Goal: Information Seeking & Learning: Check status

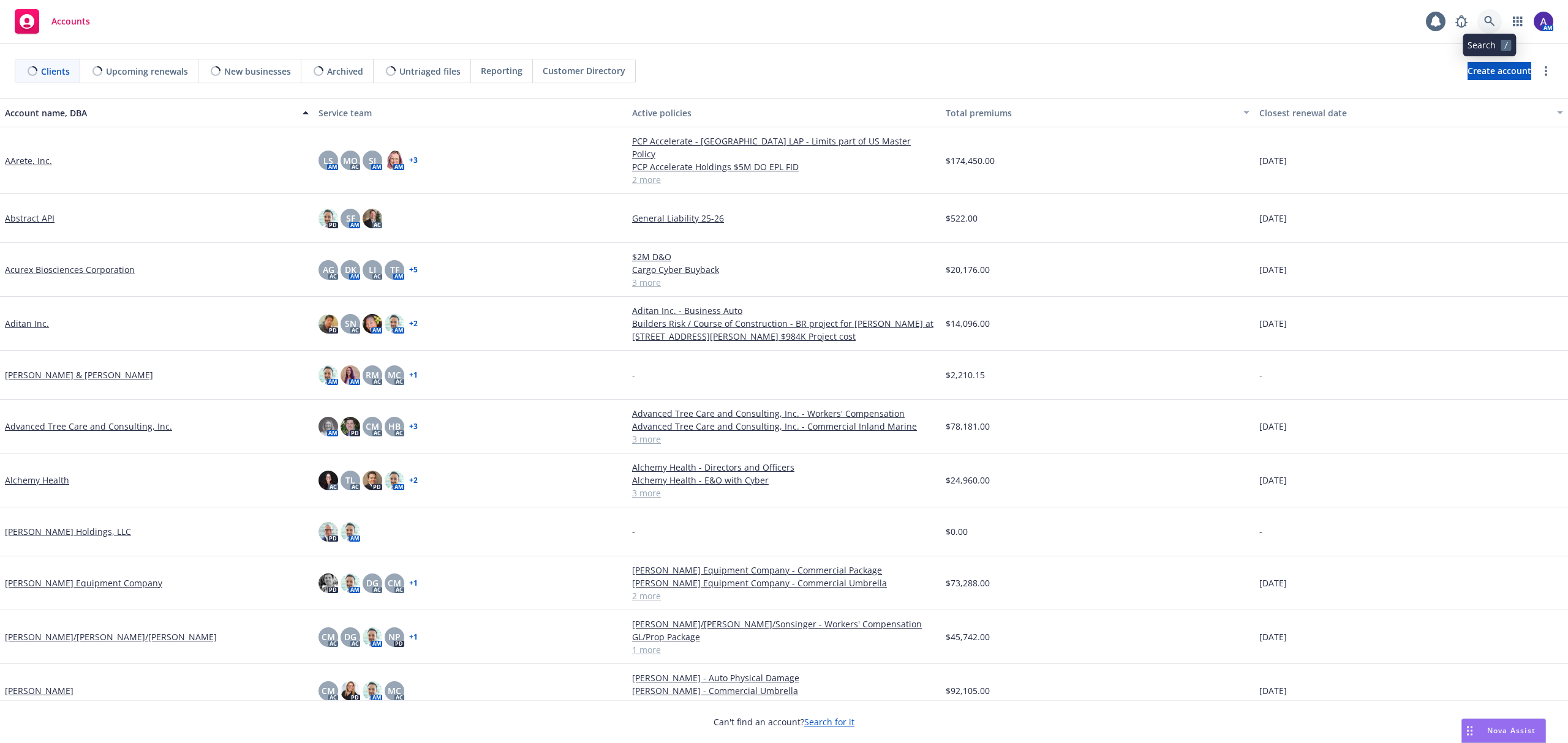
click at [1495, 24] on link at bounding box center [1489, 21] width 24 height 24
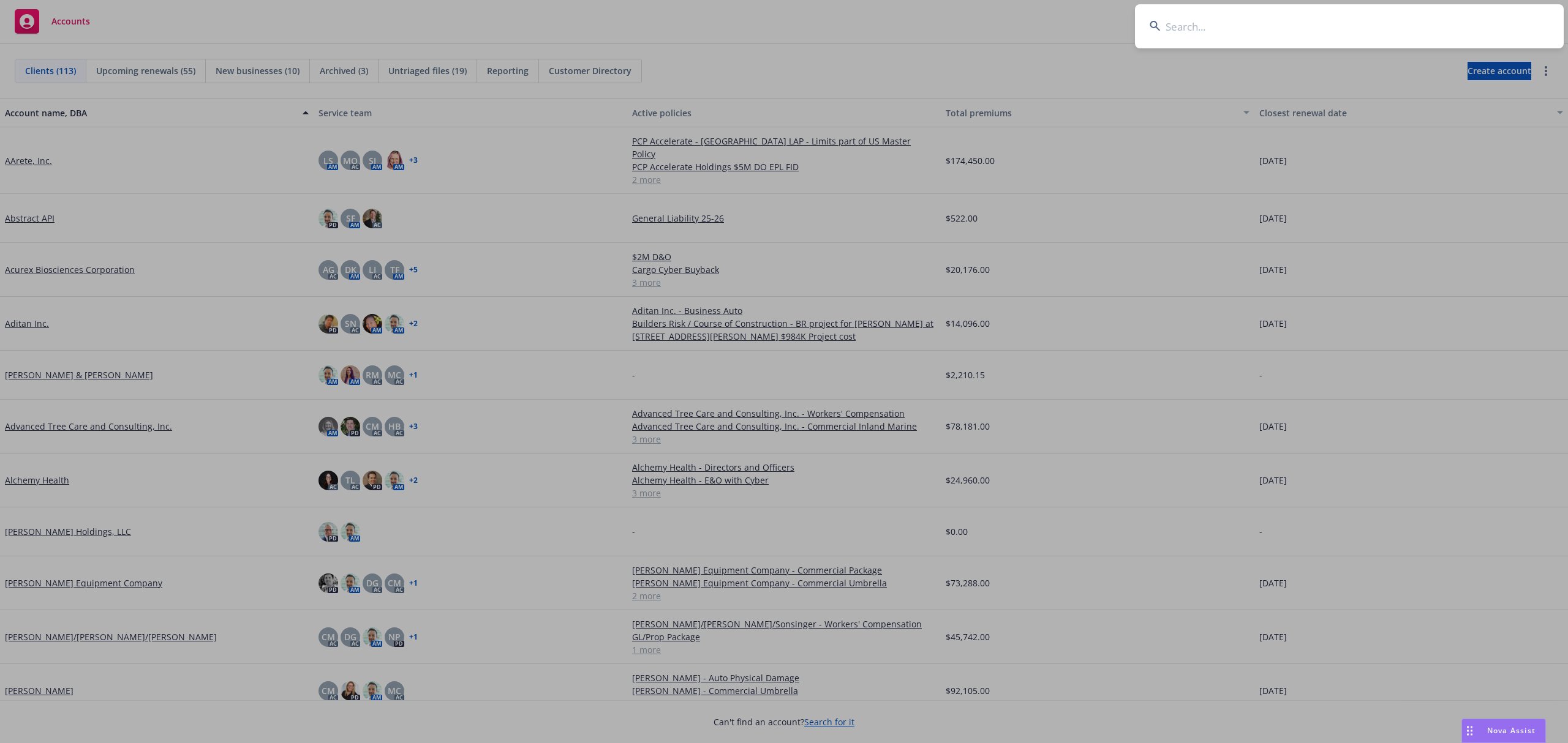
click at [1346, 19] on input at bounding box center [1349, 26] width 429 height 44
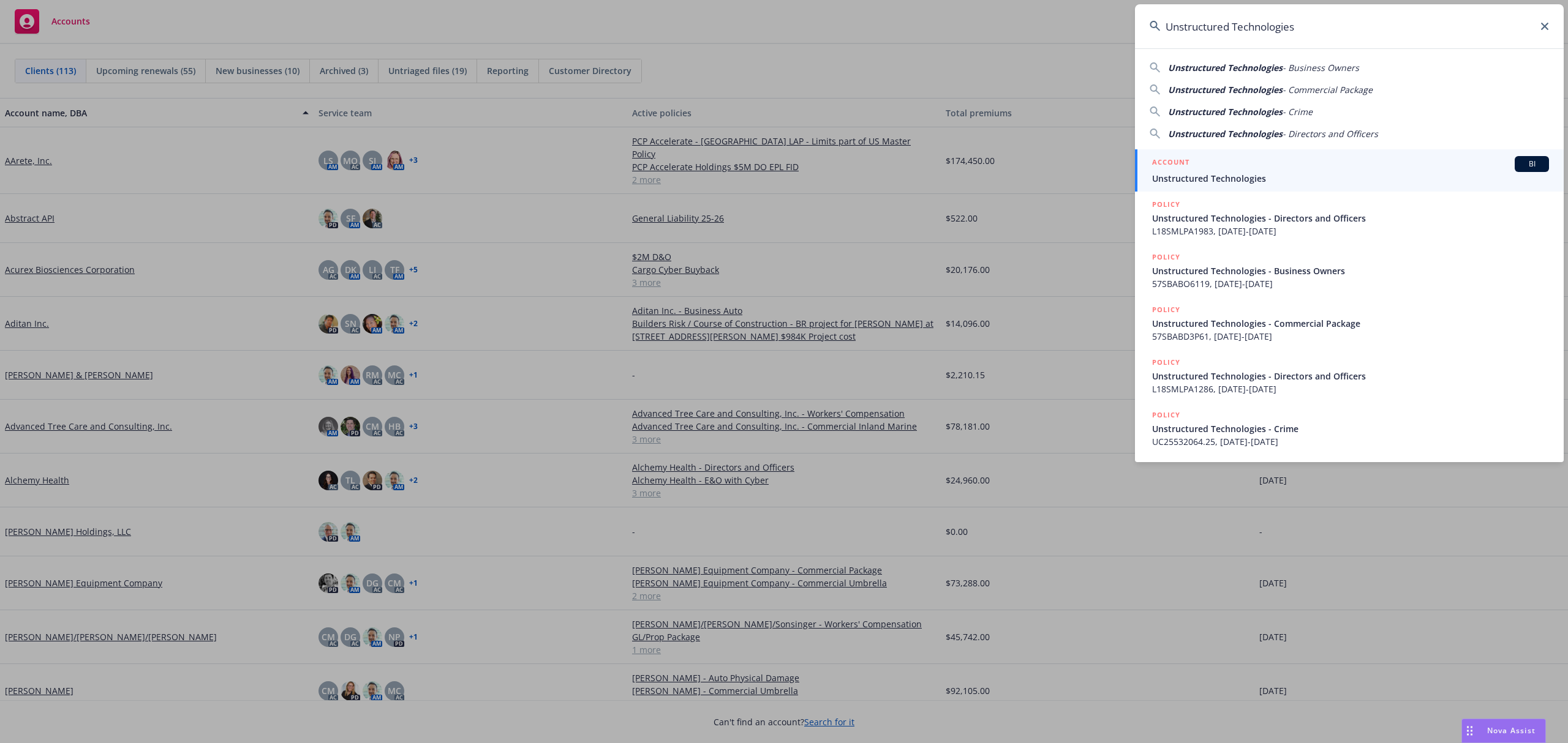
type input "Unstructured Technologies"
click at [1251, 158] on div "ACCOUNT BI" at bounding box center [1351, 164] width 397 height 16
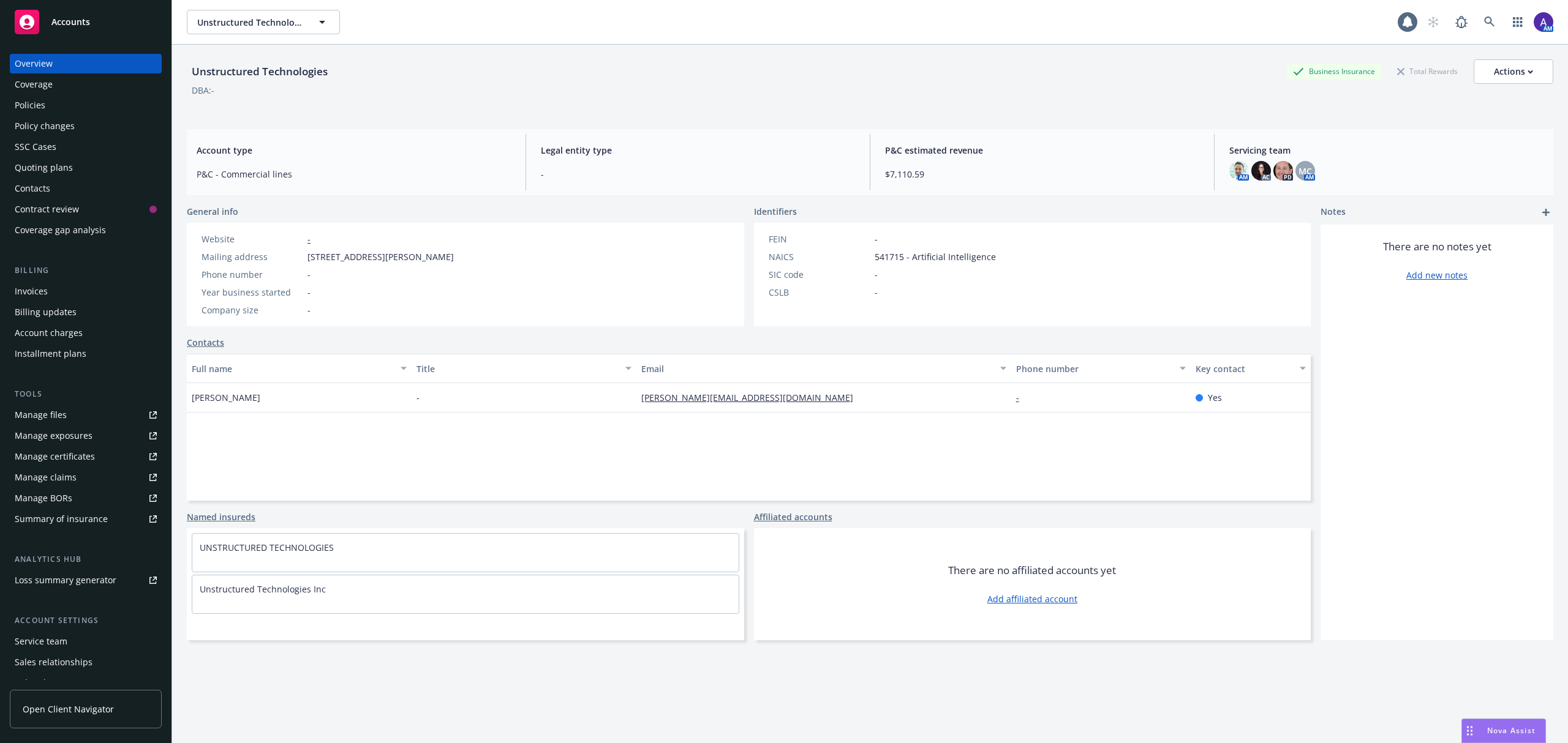
click at [106, 103] on div "Policies" at bounding box center [86, 105] width 142 height 19
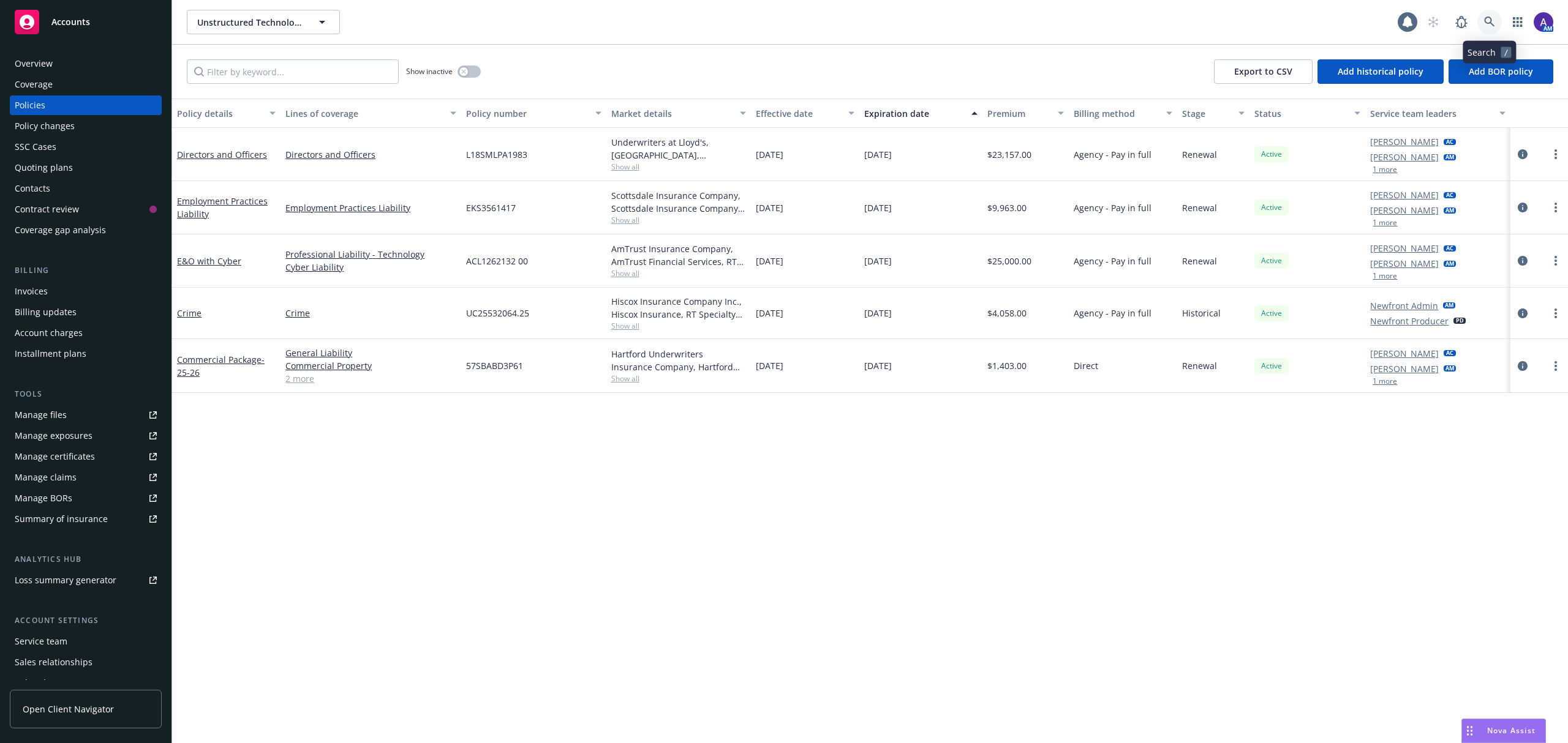
click at [1490, 18] on icon at bounding box center [1489, 22] width 10 height 10
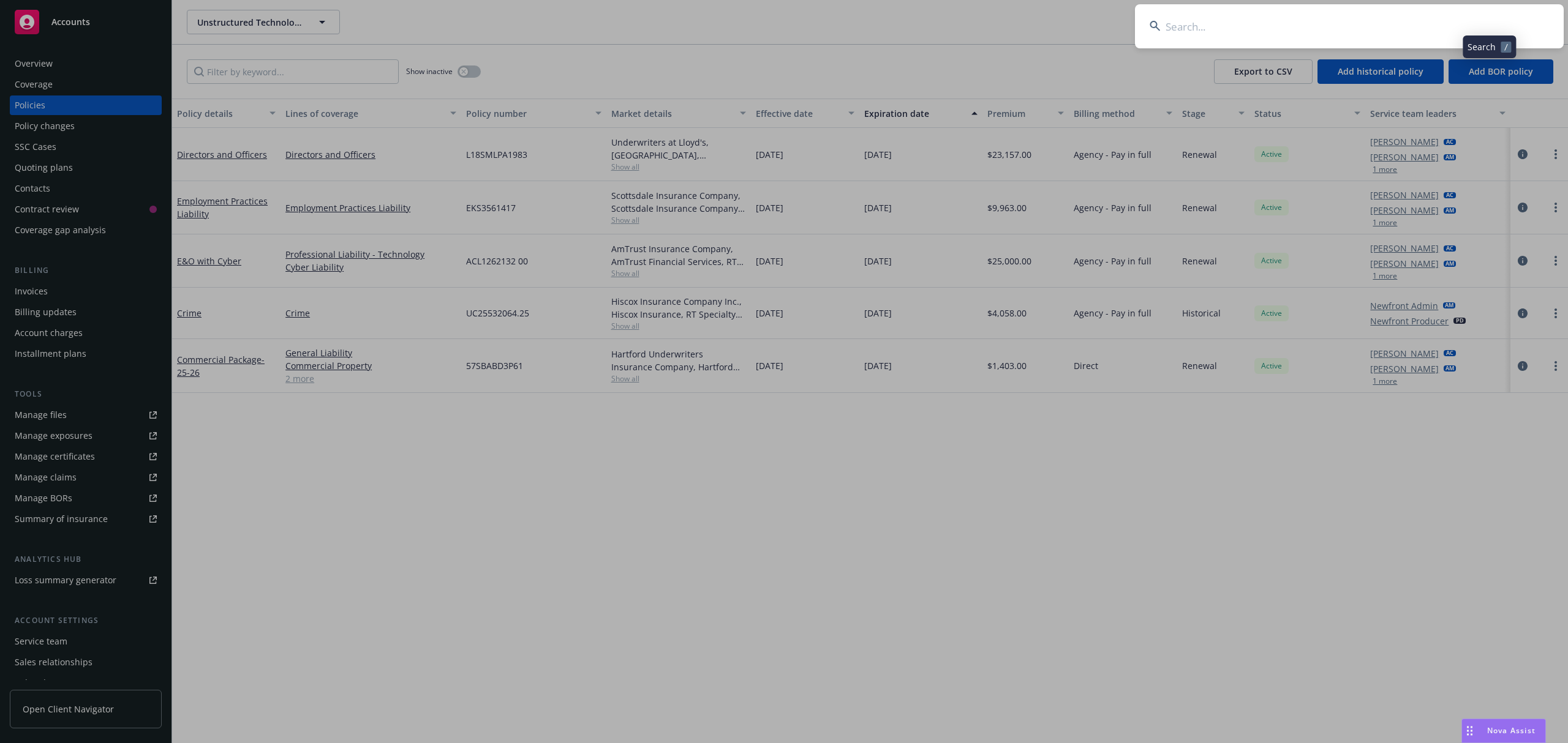
click at [1348, 33] on input at bounding box center [1349, 26] width 429 height 44
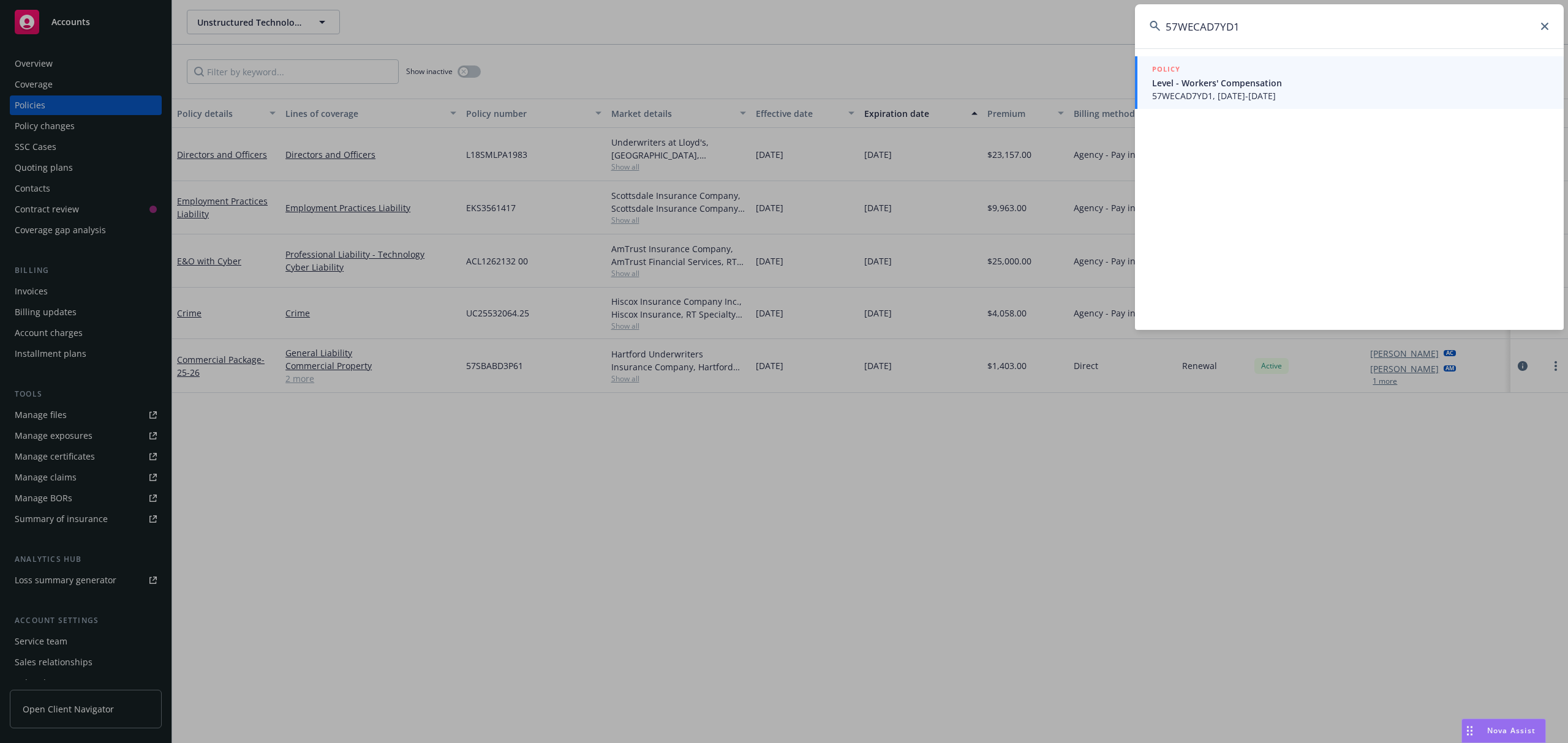
type input "57WECAD7YD1"
click at [1293, 81] on span "Level - Workers' Compensation" at bounding box center [1351, 83] width 397 height 13
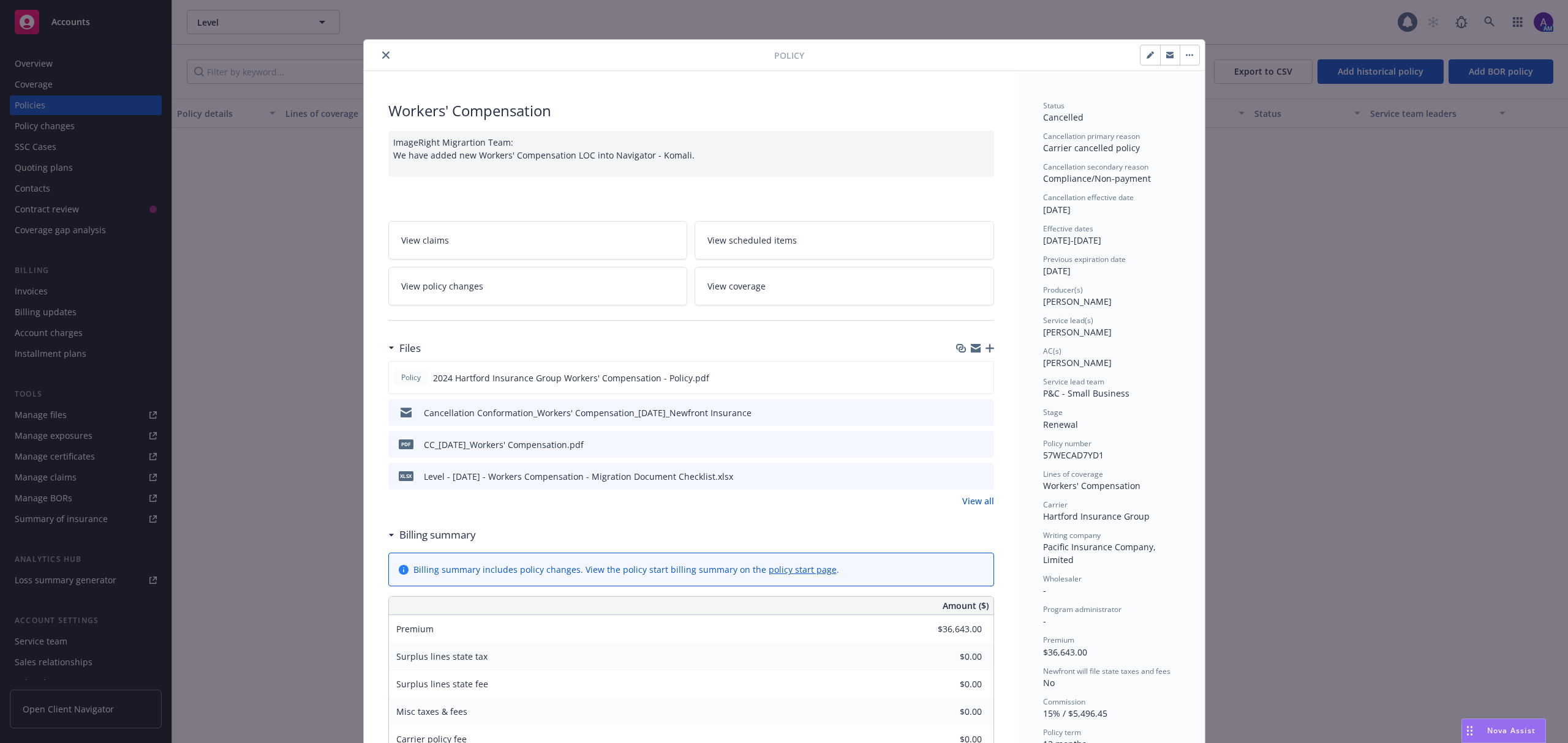
click at [380, 61] on button "close" at bounding box center [386, 55] width 15 height 15
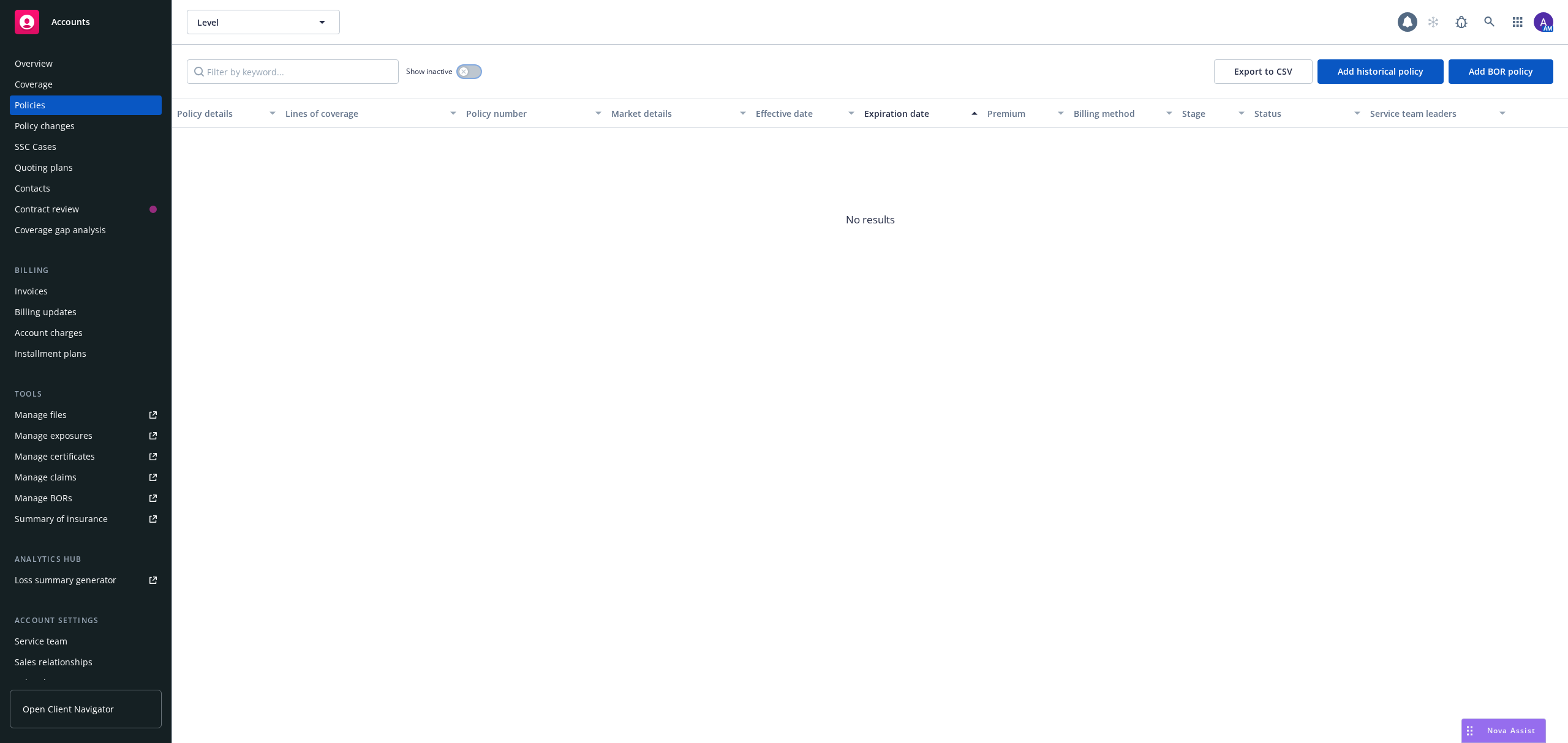
click at [473, 76] on button "button" at bounding box center [469, 72] width 23 height 12
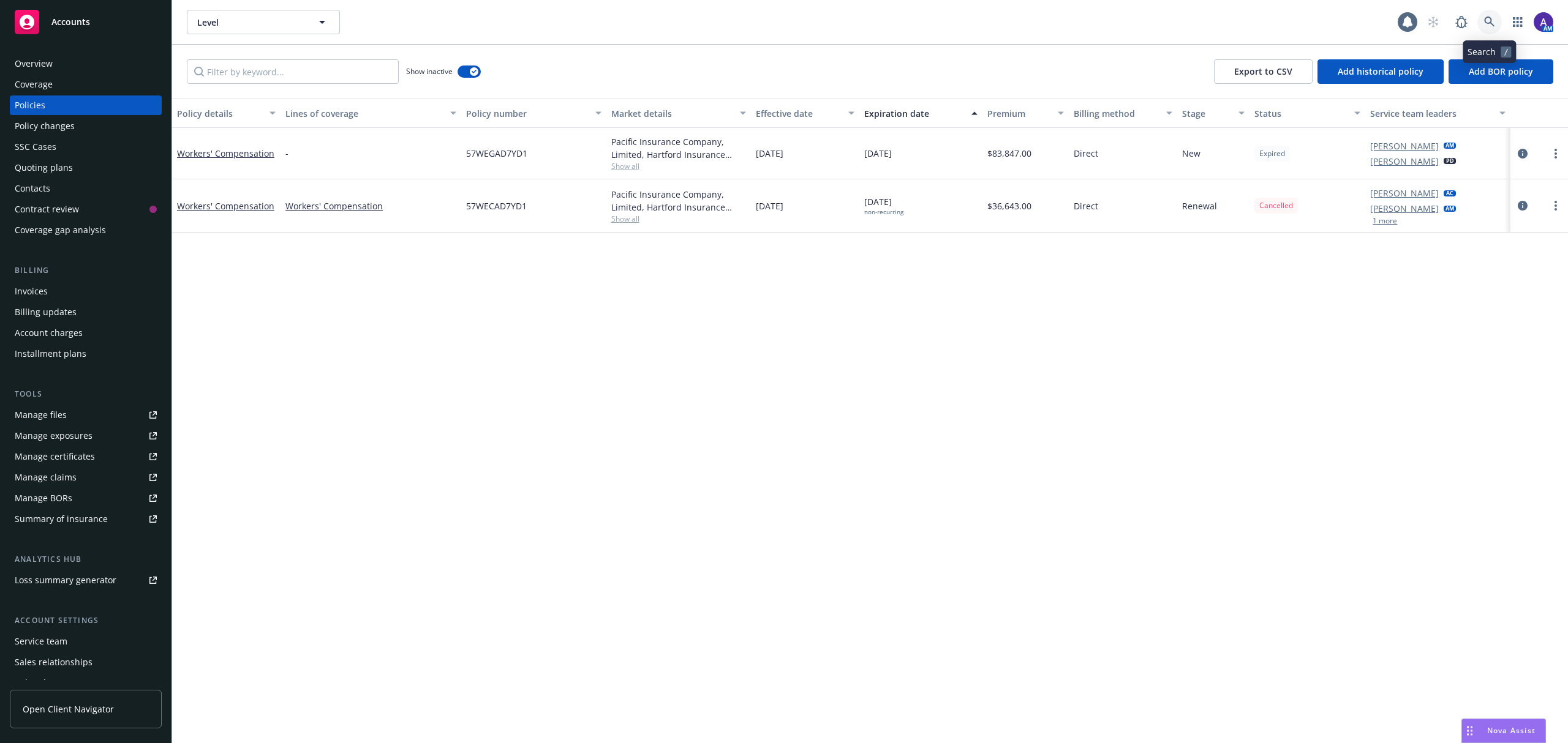
click at [1485, 17] on icon at bounding box center [1489, 22] width 11 height 11
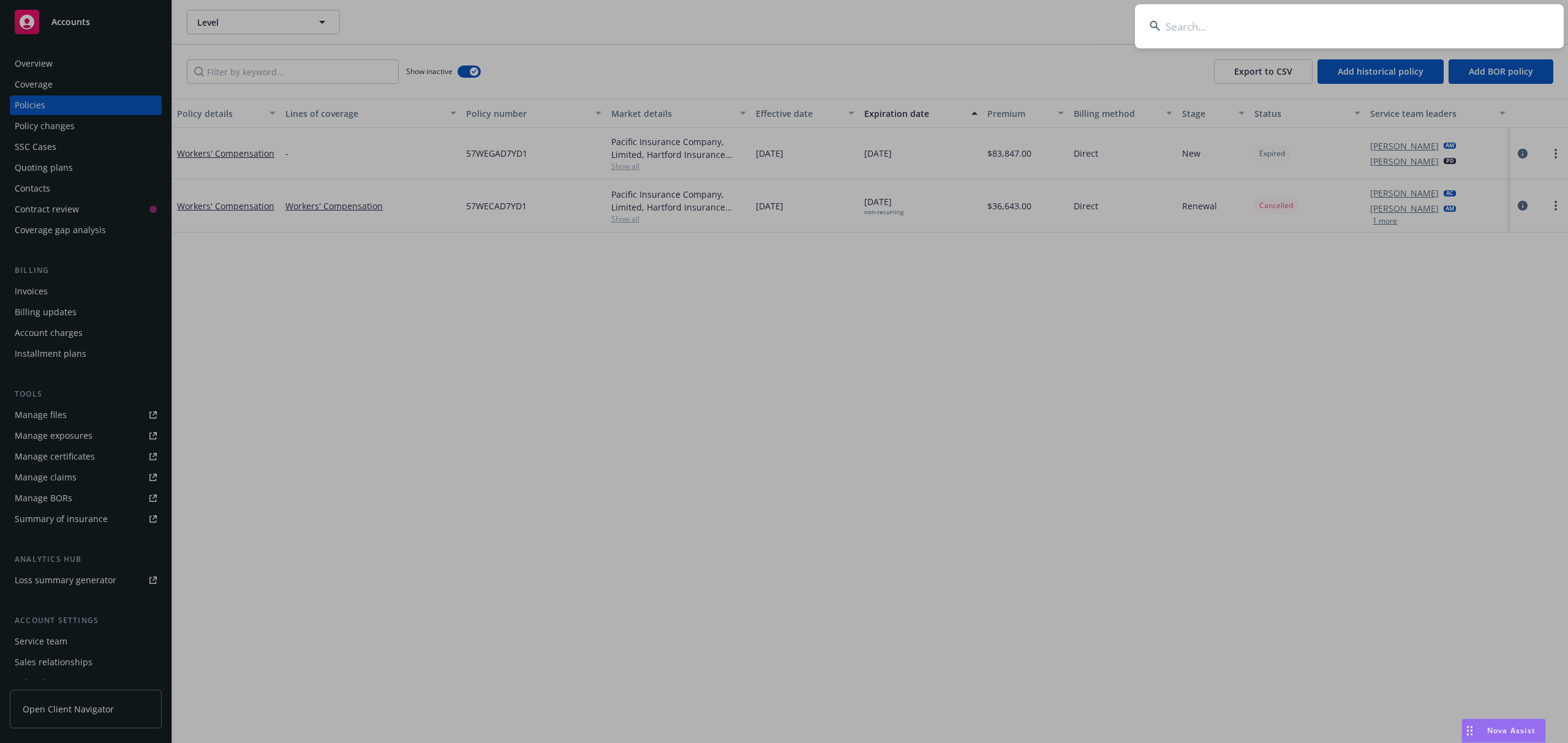
click at [1400, 25] on input at bounding box center [1349, 26] width 429 height 44
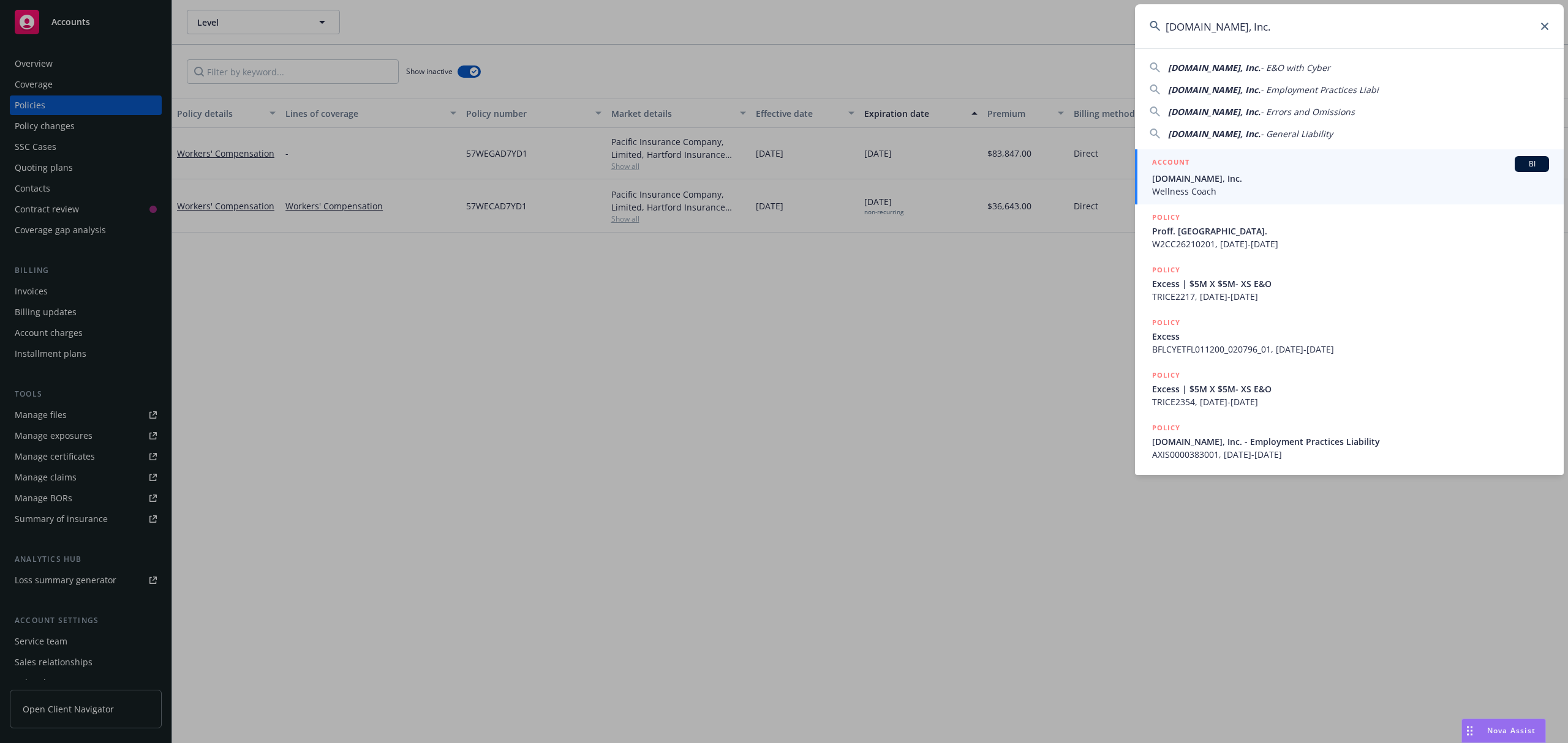
type input "[DOMAIN_NAME], Inc."
click at [1266, 177] on span "[DOMAIN_NAME], Inc." at bounding box center [1351, 179] width 397 height 13
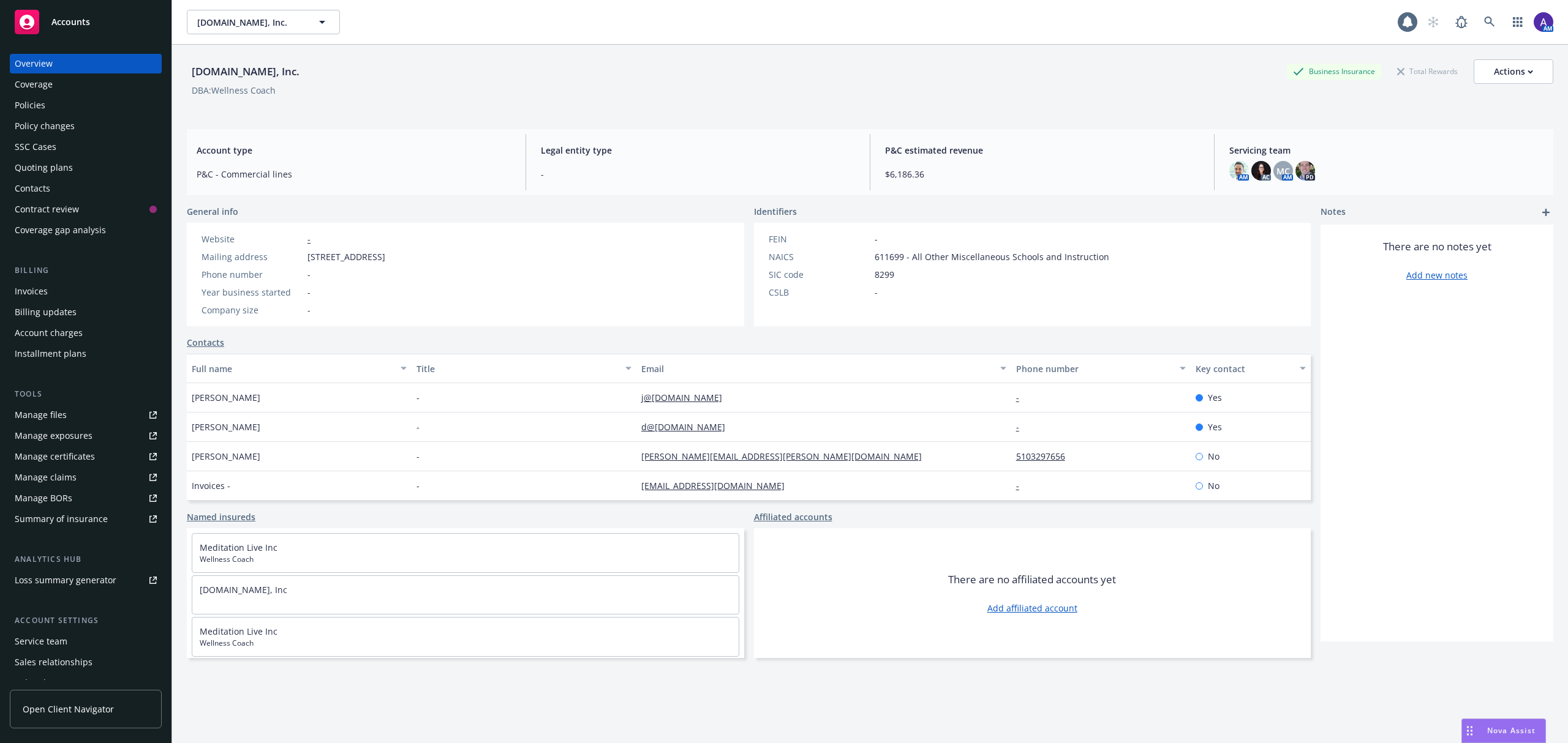
click at [43, 109] on div "Policies" at bounding box center [30, 105] width 30 height 19
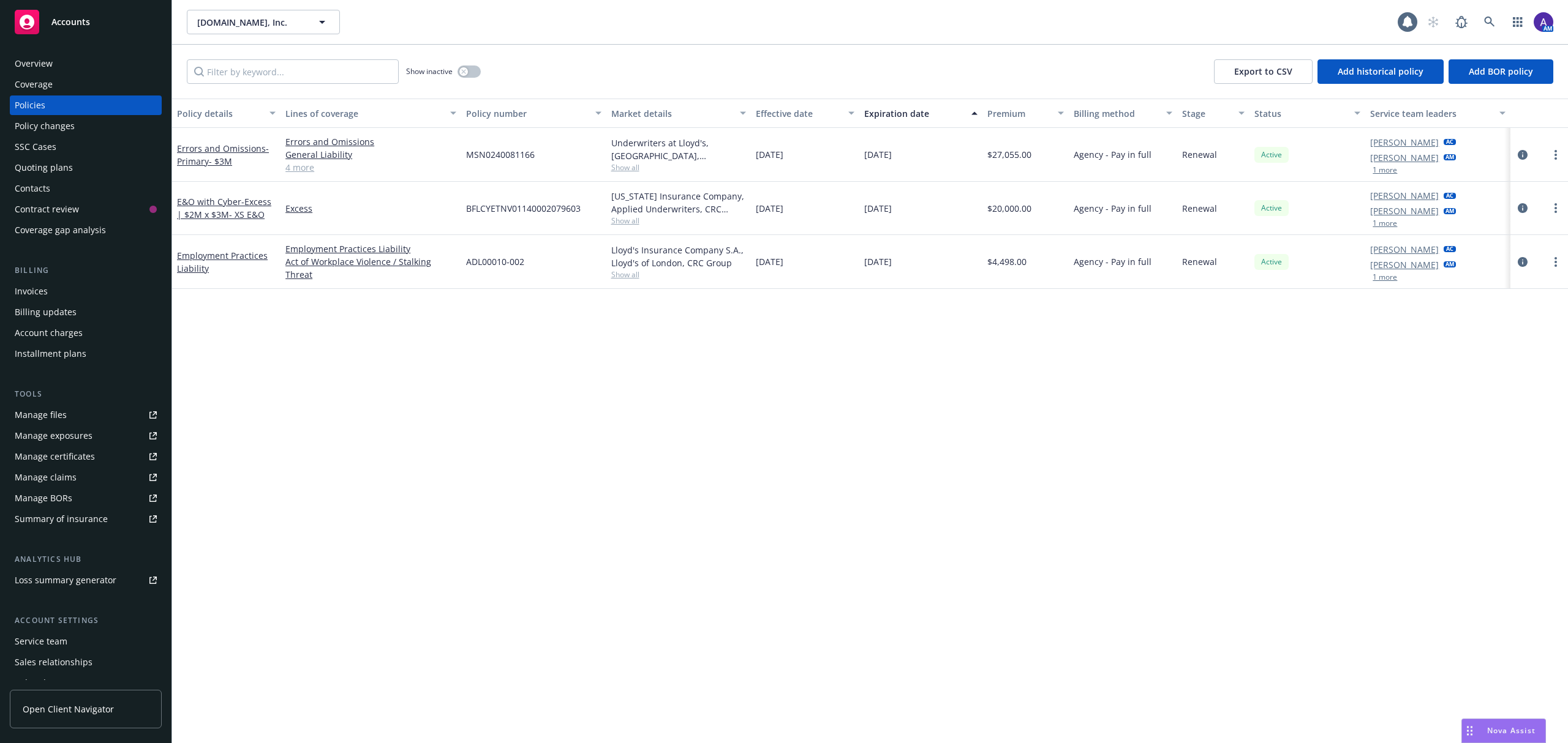
click at [49, 174] on div "Quoting plans" at bounding box center [44, 168] width 58 height 19
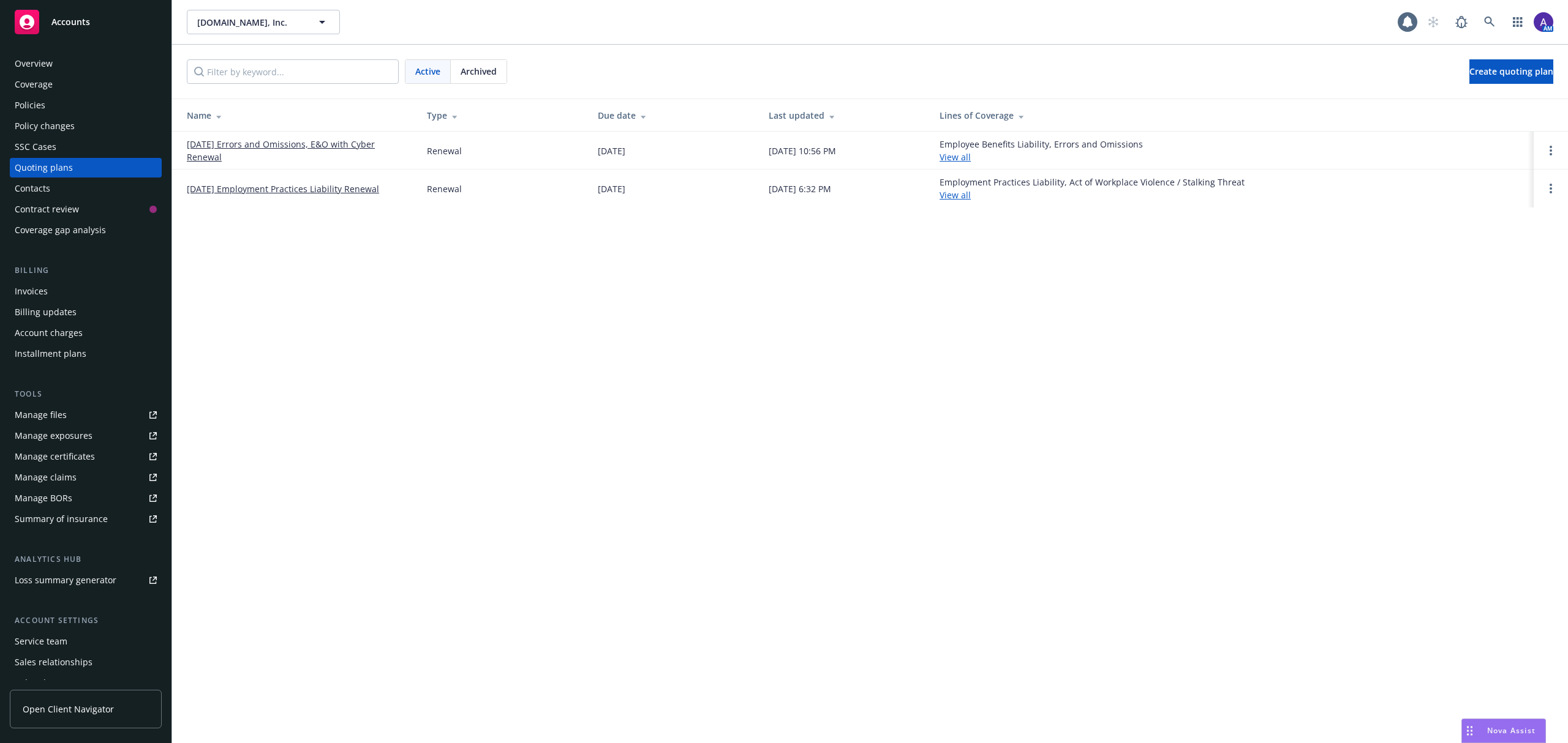
click at [212, 148] on link "[DATE] Errors and Omissions, E&O with Cyber Renewal" at bounding box center [297, 151] width 220 height 26
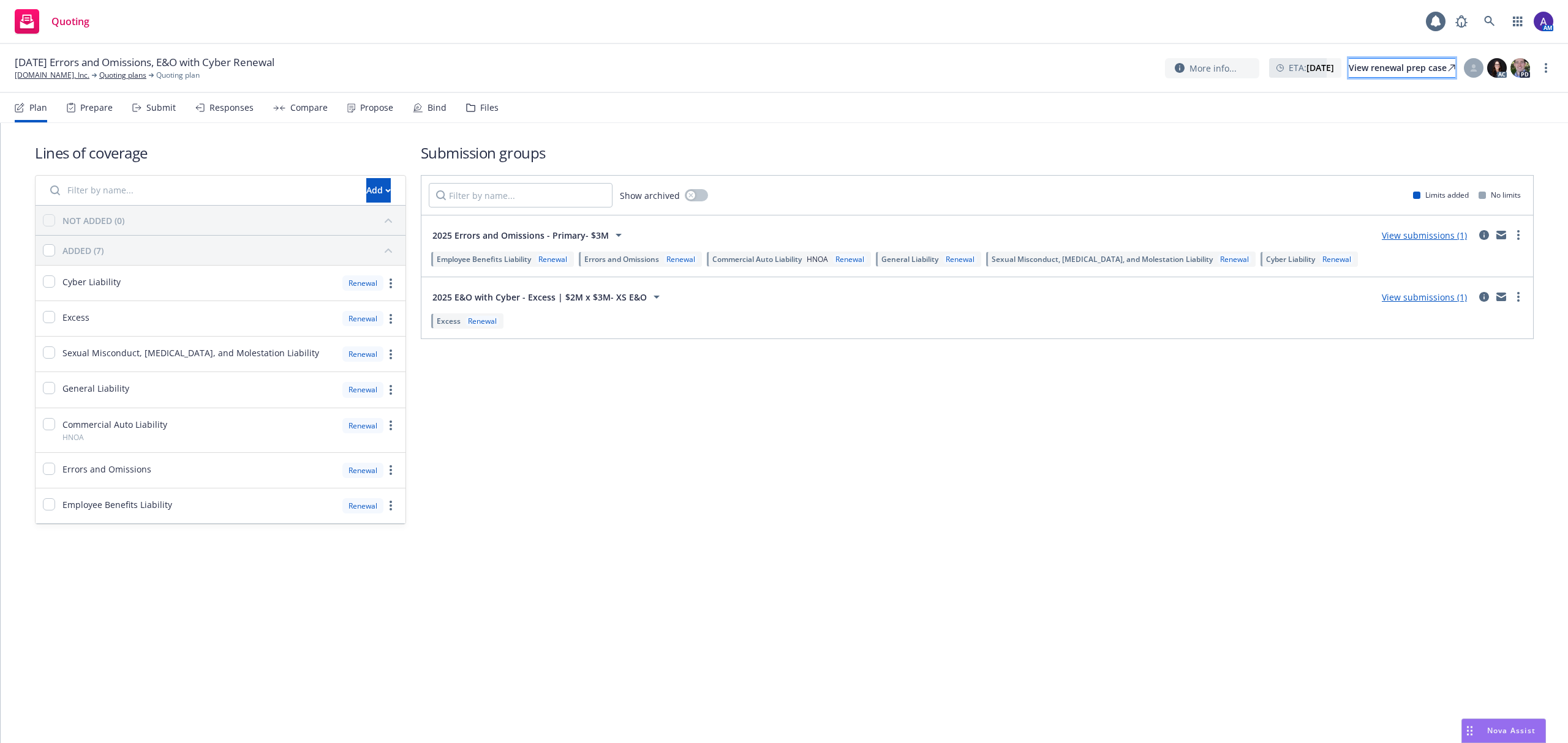
click at [1385, 72] on div "View renewal prep case" at bounding box center [1402, 68] width 106 height 18
click at [1494, 21] on icon at bounding box center [1489, 21] width 11 height 11
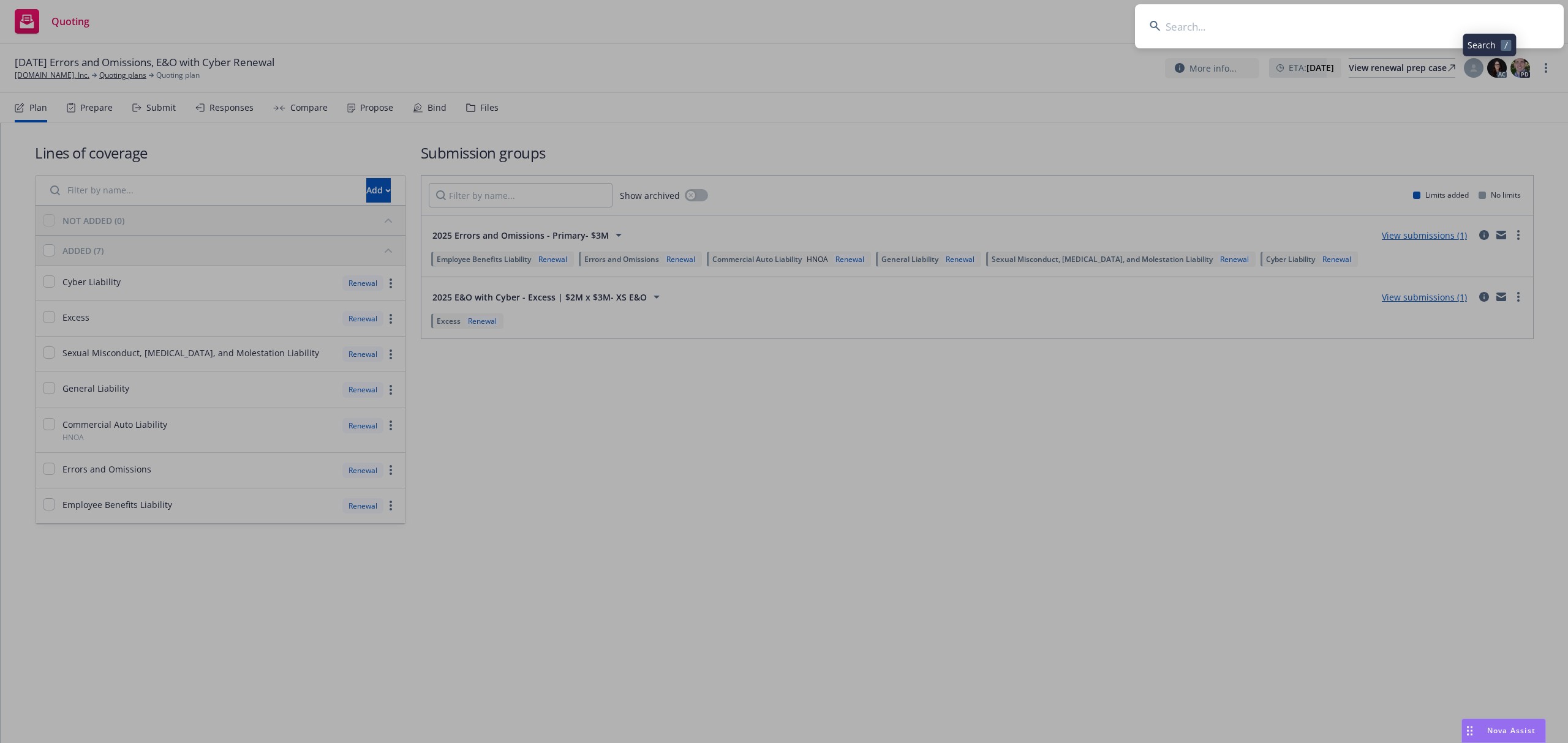
click at [1450, 23] on input at bounding box center [1349, 26] width 429 height 44
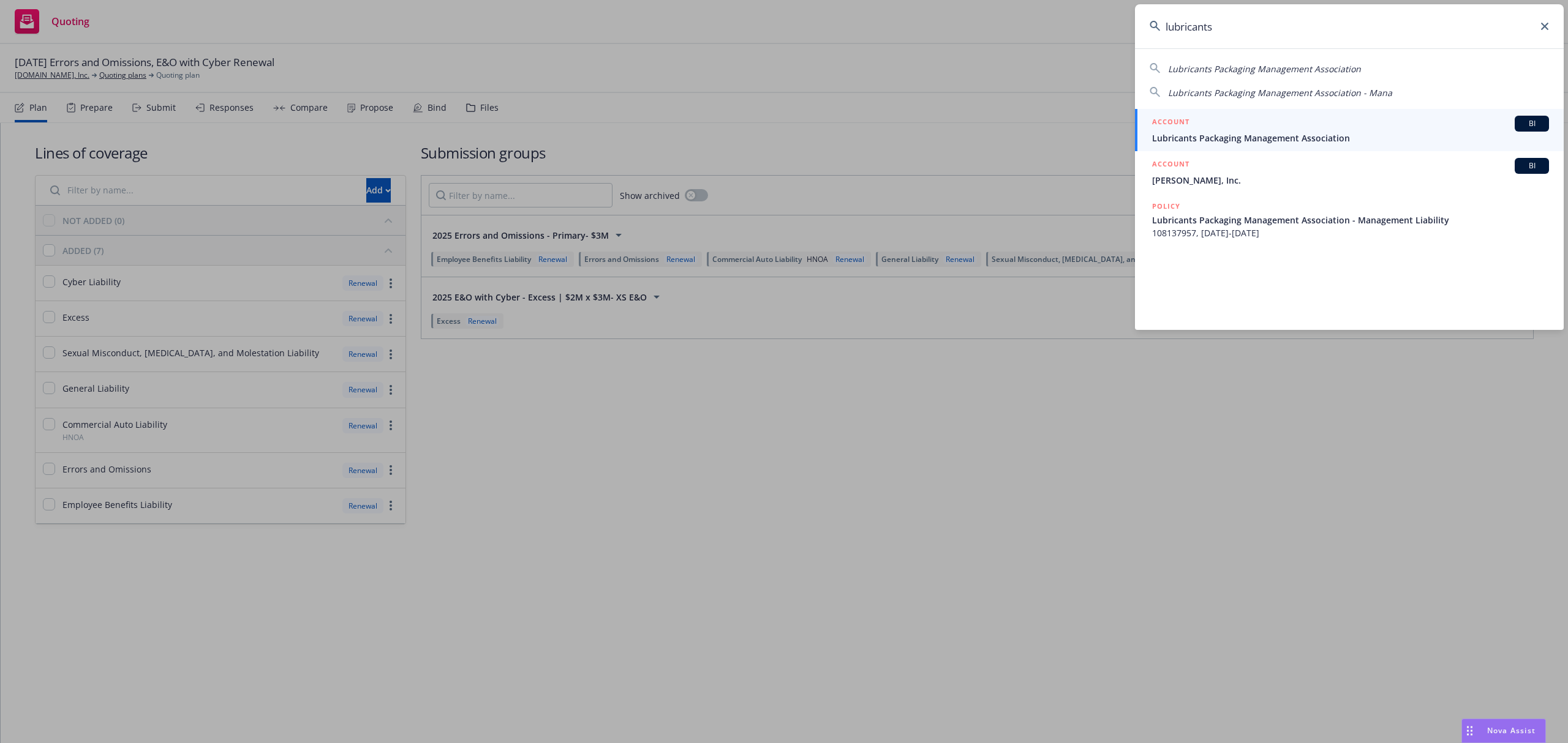
type input "lubricants"
click at [1358, 132] on span "Lubricants Packaging Management Association" at bounding box center [1351, 138] width 397 height 13
